Goal: Use online tool/utility: Use online tool/utility

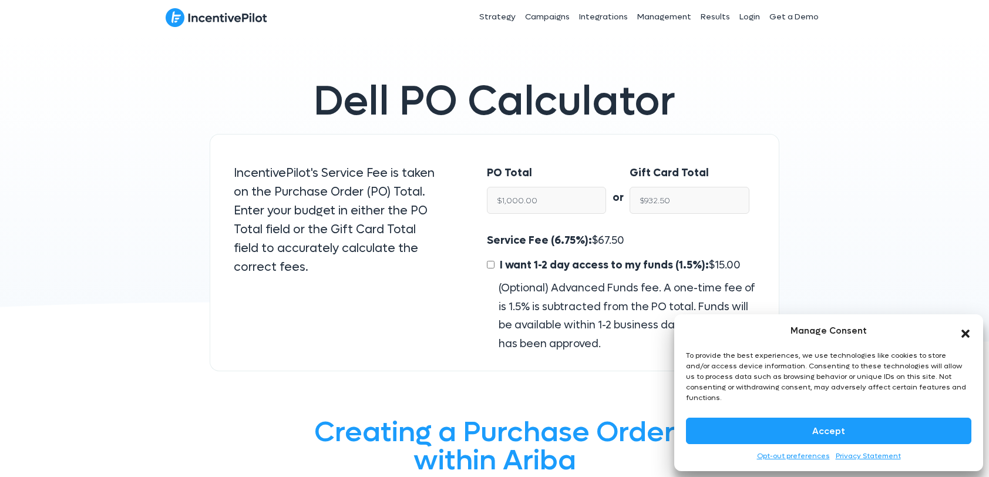
click at [966, 338] on icon "Close dialog" at bounding box center [965, 333] width 8 height 8
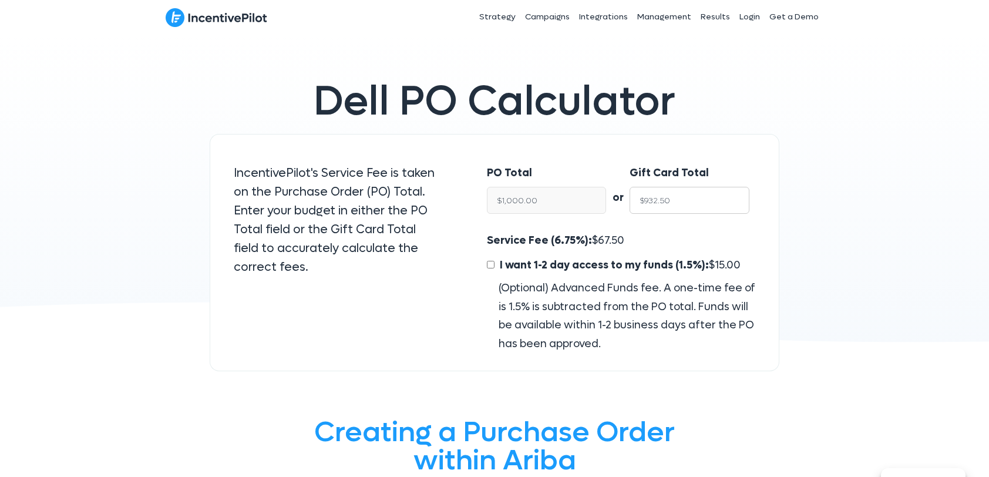
click at [665, 200] on input "$932.50" at bounding box center [689, 200] width 120 height 27
drag, startPoint x: 679, startPoint y: 197, endPoint x: 605, endPoint y: 193, distance: 74.1
click at [605, 193] on div "PO Total $1,000.00 or Gift Card Total $932.50" at bounding box center [621, 192] width 292 height 80
type input "3"
type input "$3.22"
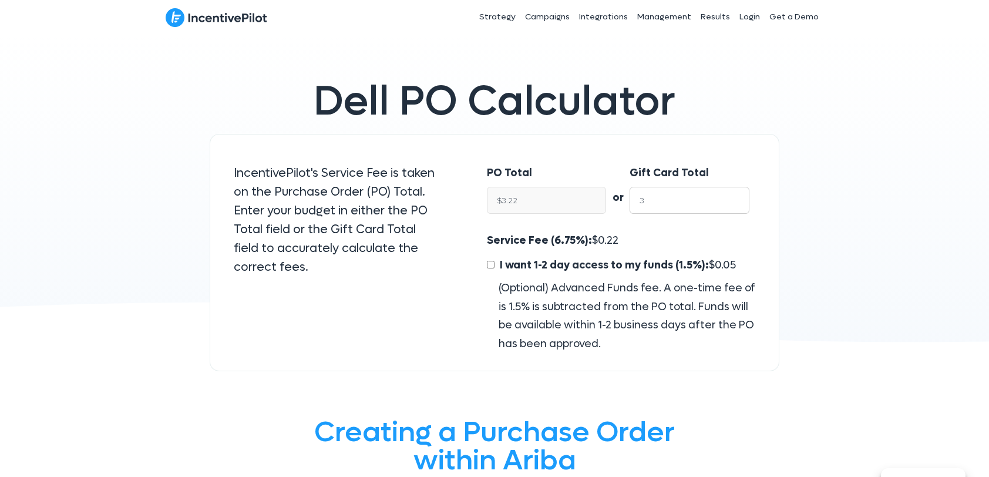
type input "30"
type input "$32.17"
type input "300"
type input "$321.72"
type input "300"
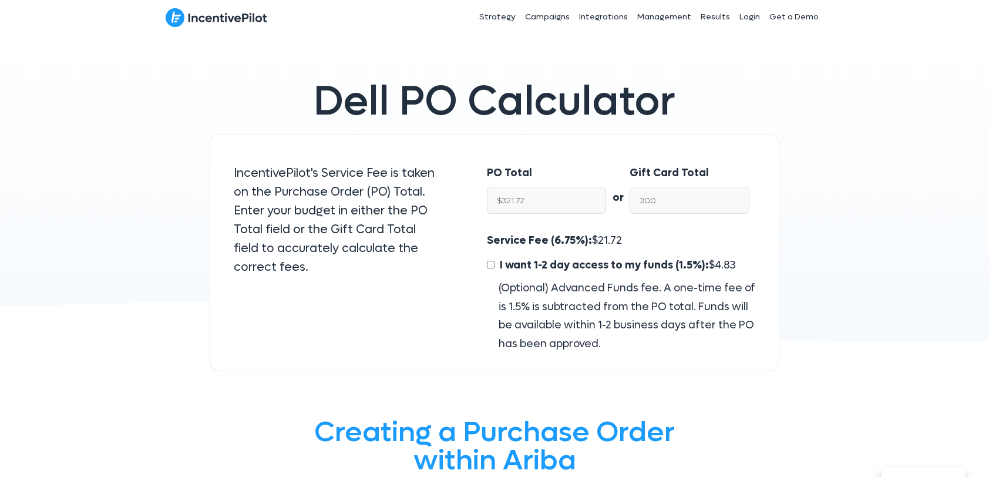
click at [762, 378] on div "Dell PO Calculator IncentivePilot's Service Fee is taken on the Purchase Order …" at bounding box center [494, 208] width 989 height 349
click at [663, 250] on div "Service Fee (6.75%): $ 21.72 I want 1-2 day access to my funds (1.5%): $ 4.83 (…" at bounding box center [621, 292] width 268 height 122
click at [488, 263] on input "I want 1-2 day access to my funds (1.5%): $ 4.83" at bounding box center [491, 265] width 8 height 8
checkbox input "true"
click at [677, 207] on input "$295.17" at bounding box center [689, 200] width 120 height 27
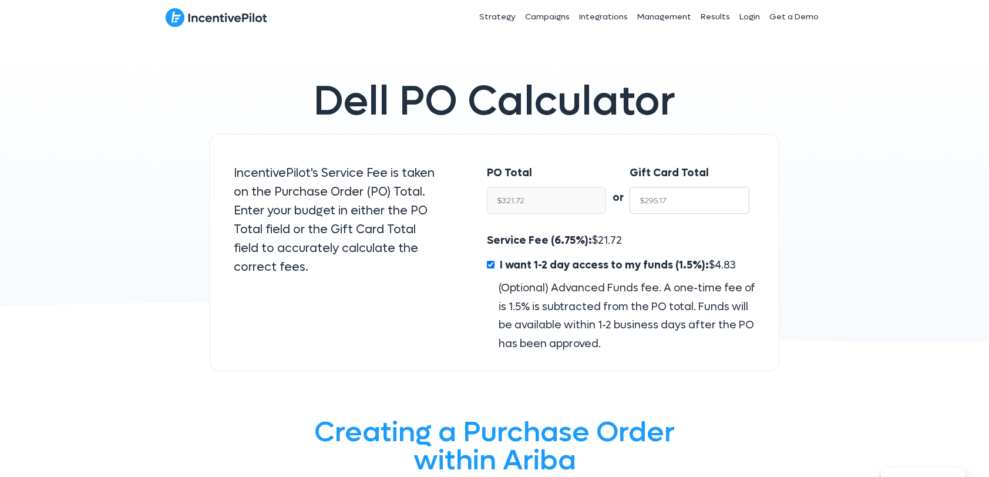
drag, startPoint x: 677, startPoint y: 206, endPoint x: 639, endPoint y: 205, distance: 38.2
click at [639, 205] on input "$295.17" at bounding box center [689, 200] width 120 height 27
type input "$"
type input "$NaN"
type input "$3"
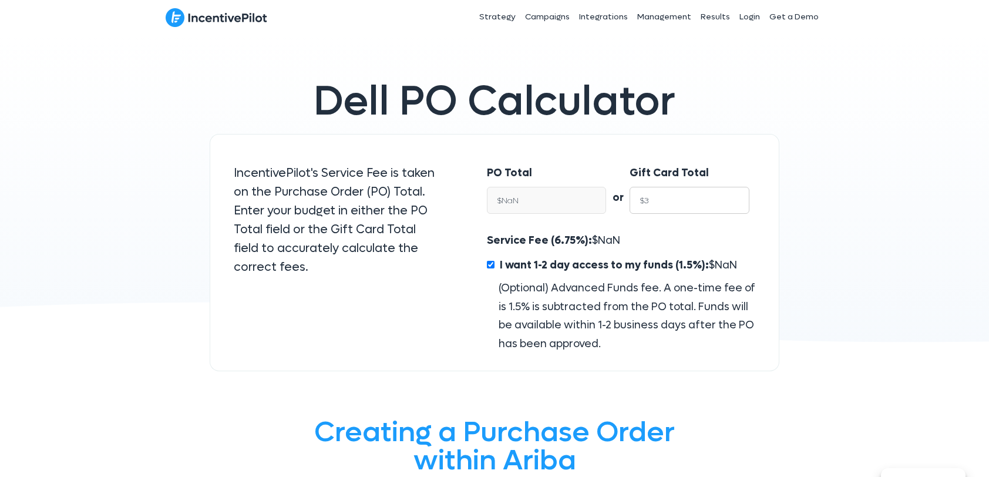
type input "$3.27"
type input "$30"
type input "$32.70"
type input "$300"
type input "$326.98"
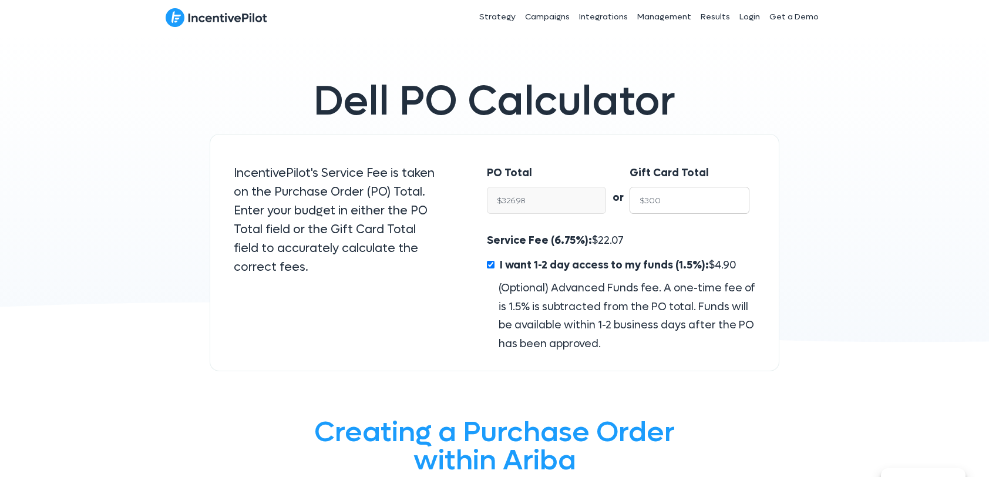
click at [647, 208] on input "$300" at bounding box center [689, 200] width 120 height 27
type input "$00"
type input "$0.00"
type input "$100"
type input "$108.99"
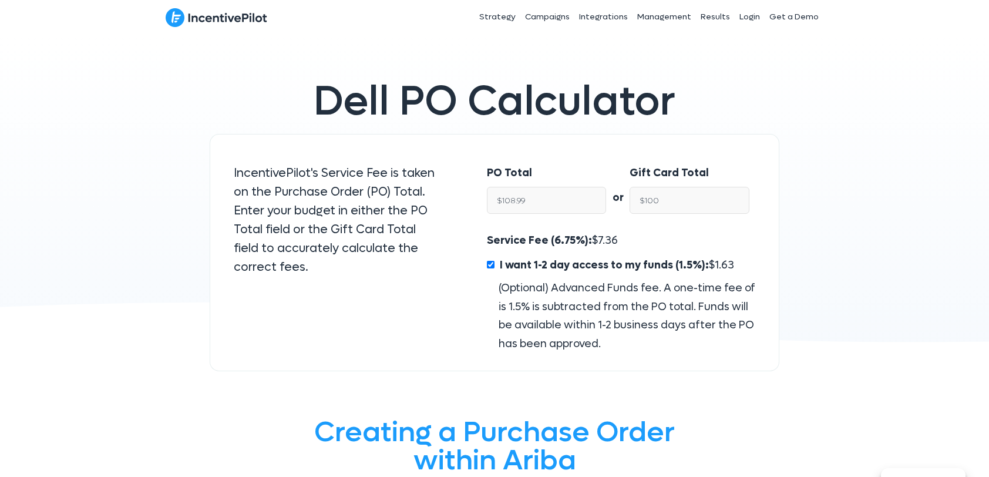
click at [750, 349] on div "(Optional) Advanced Funds fee. A one-time fee of is 1.5% is subtracted from the…" at bounding box center [621, 316] width 268 height 74
drag, startPoint x: 660, startPoint y: 198, endPoint x: 645, endPoint y: 198, distance: 14.7
click at [645, 198] on input "$100" at bounding box center [689, 200] width 120 height 27
type input "$"
type input "$NaN"
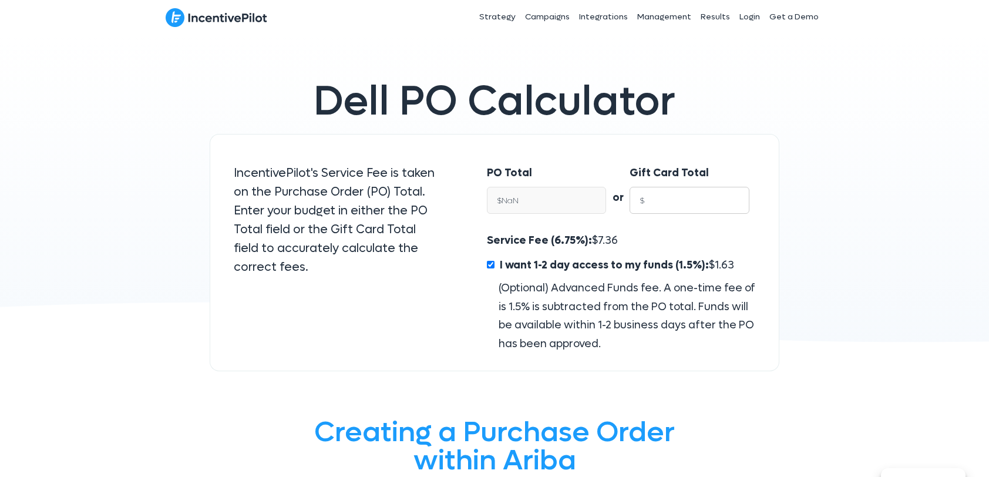
type input "$2"
type input "$2.18"
type input "$21"
type input "$22.89"
type input "$210"
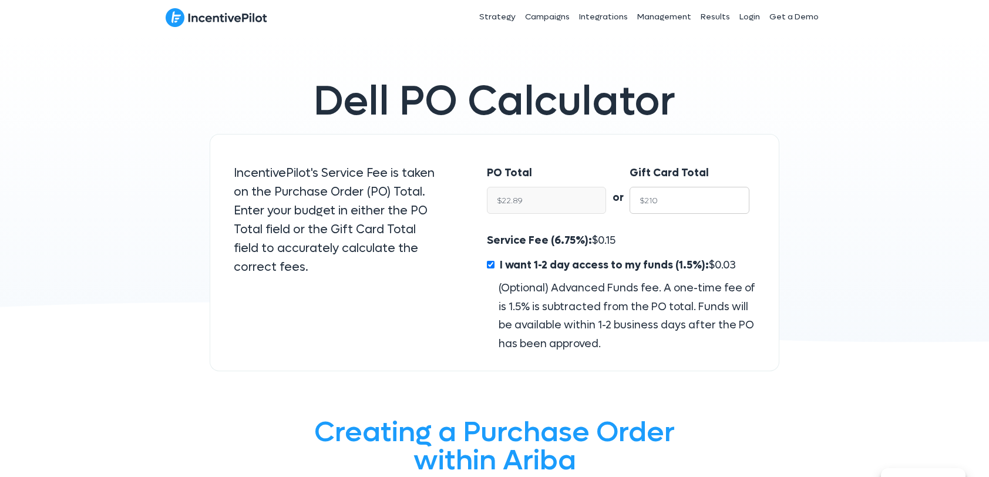
type input "$228.88"
type input "$2100"
type input "$2,288.83"
type input "$21000"
type input "$22,888.28"
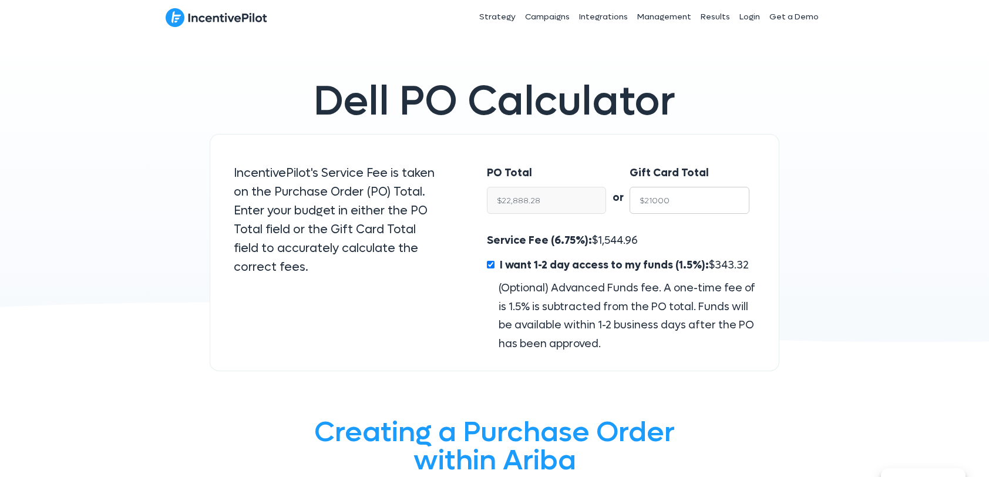
type input "$210000"
type input "$228,882.83"
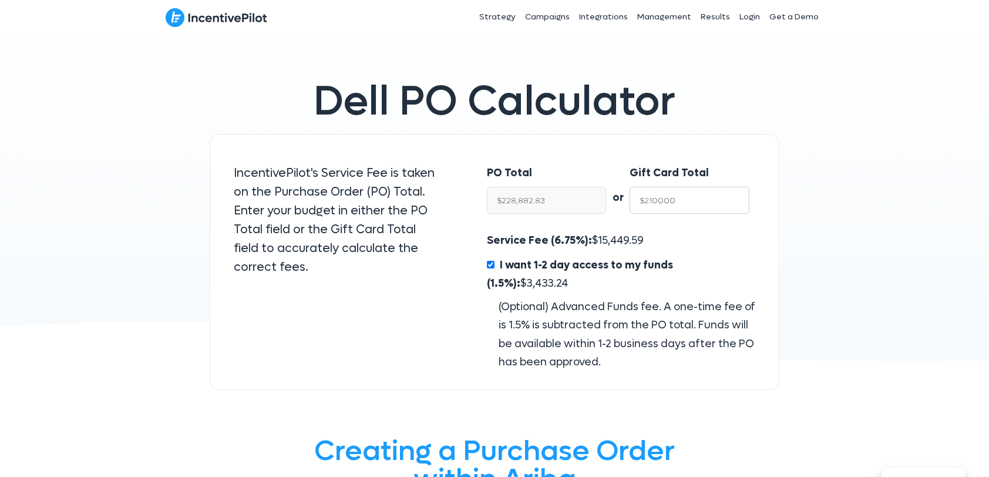
click at [659, 201] on input "$210000" at bounding box center [689, 200] width 120 height 27
click at [661, 193] on input "$210,000" at bounding box center [689, 200] width 120 height 27
type input "$210,00"
type input "$22,888.28"
type input "$210,300"
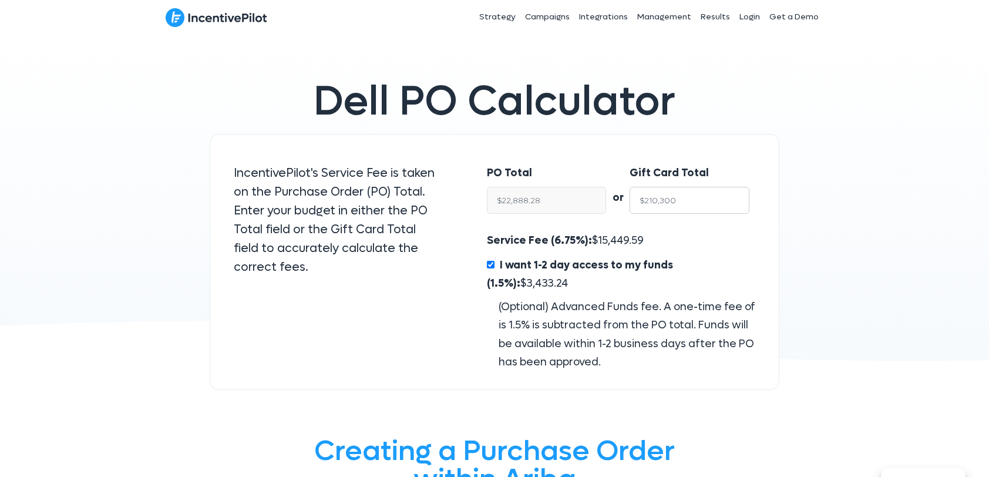
type input "$229,209.81"
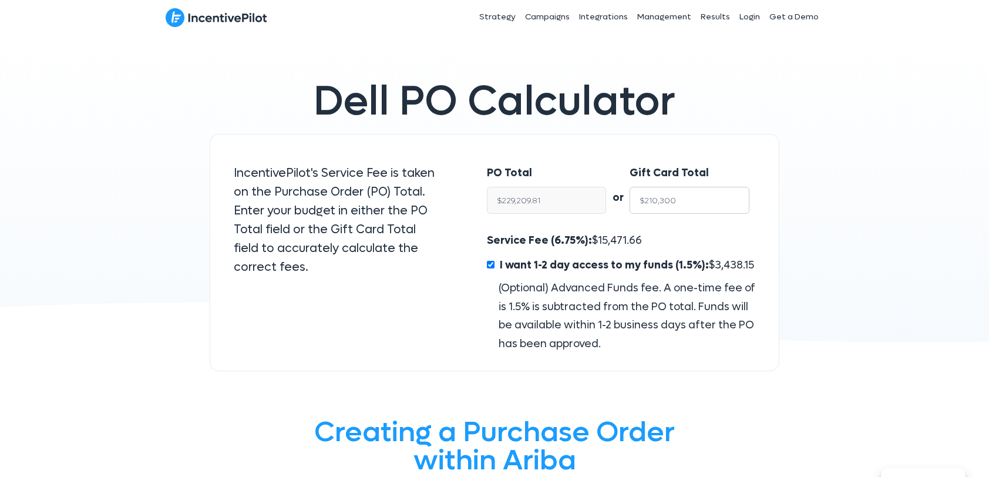
type input "$210,300"
click at [760, 348] on div "Service Fee (6.75%): $ 15,471.66 I want 1-2 day access to my funds (1.5%): $ 3,…" at bounding box center [621, 292] width 292 height 122
click at [828, 362] on div "Dell PO Calculator IncentivePilot's Service Fee is taken on the Purchase Order …" at bounding box center [494, 208] width 989 height 349
